Goal: Information Seeking & Learning: Compare options

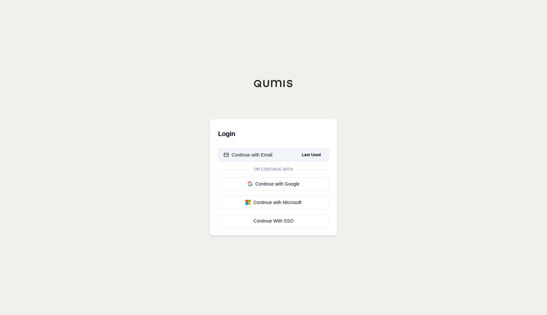
click at [261, 153] on div "Continue with Email" at bounding box center [248, 155] width 49 height 7
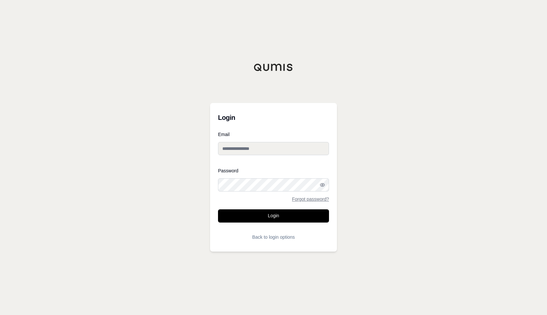
type input "**********"
click at [275, 215] on button "Login" at bounding box center [273, 215] width 111 height 13
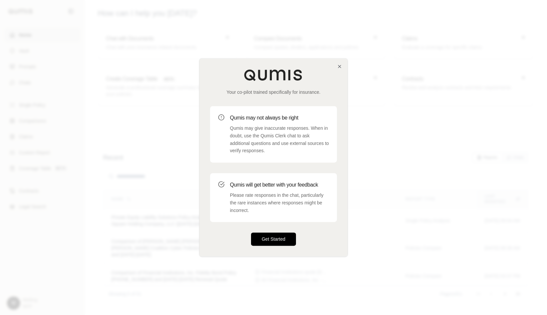
click at [280, 238] on button "Get Started" at bounding box center [273, 239] width 45 height 13
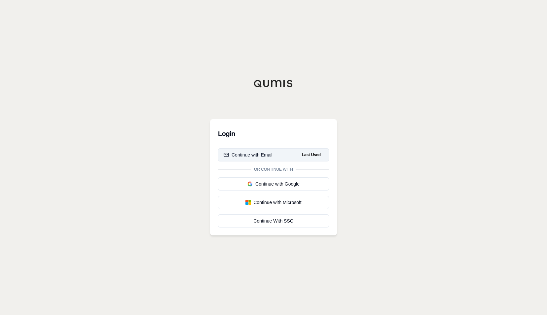
click at [262, 157] on div "Continue with Email" at bounding box center [248, 155] width 49 height 7
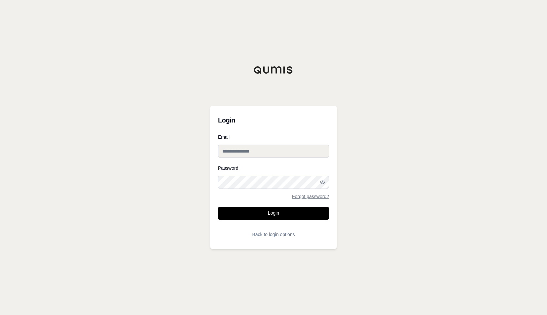
type input "**********"
click at [296, 218] on button "Login" at bounding box center [273, 213] width 111 height 13
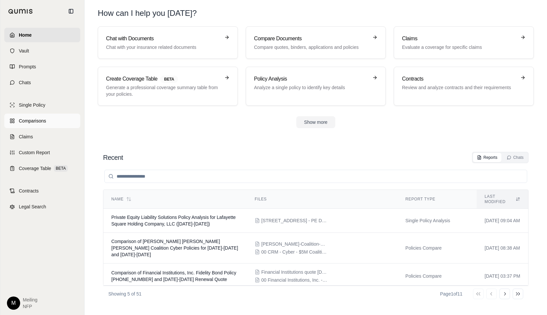
click at [40, 125] on link "Comparisons" at bounding box center [42, 121] width 76 height 15
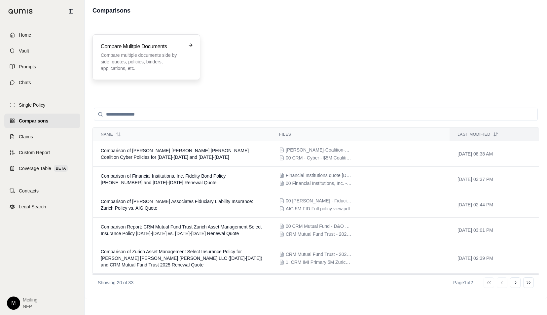
click at [152, 58] on p "Compare multiple documents side by side: quotes, policies, binders, application…" at bounding box center [142, 62] width 82 height 20
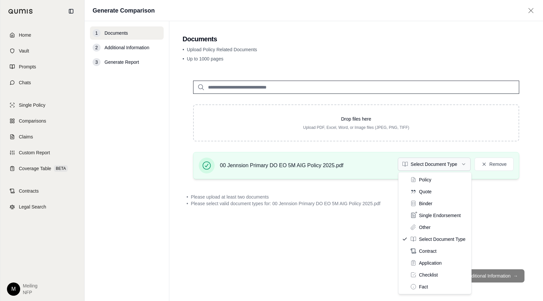
click at [427, 162] on html "Home Vault Prompts Chats Single Policy Comparisons Claims Custom Report Coverag…" at bounding box center [271, 150] width 543 height 301
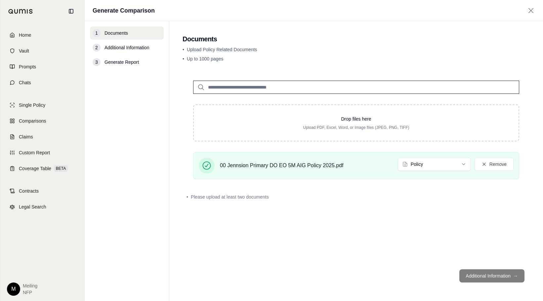
click at [412, 205] on div "Drop files here Upload PDF, Excel, Word, or Image files (JPEG, PNG, TIFF) 00 Je…" at bounding box center [355, 167] width 347 height 194
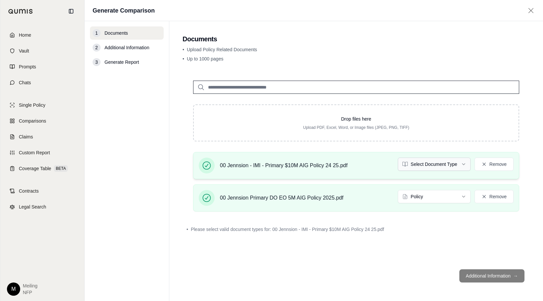
click at [436, 166] on html "Home Vault Prompts Chats Single Policy Comparisons Claims Custom Report Coverag…" at bounding box center [271, 150] width 543 height 301
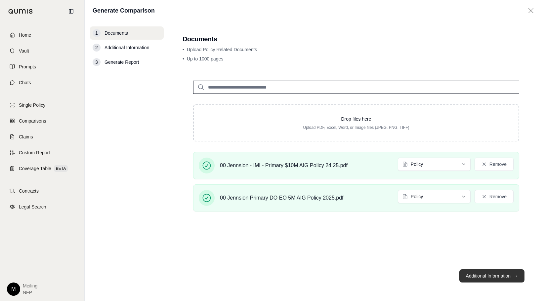
click at [484, 276] on button "Additional Information →" at bounding box center [491, 275] width 65 height 13
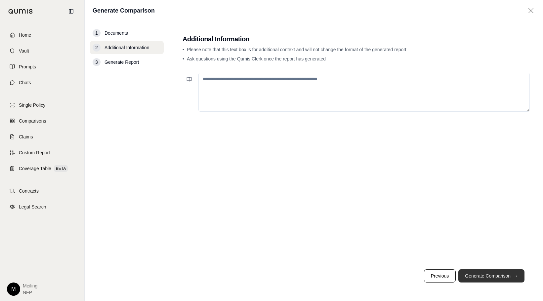
click at [490, 275] on button "Generate Comparison →" at bounding box center [491, 275] width 66 height 13
